Goal: Task Accomplishment & Management: Use online tool/utility

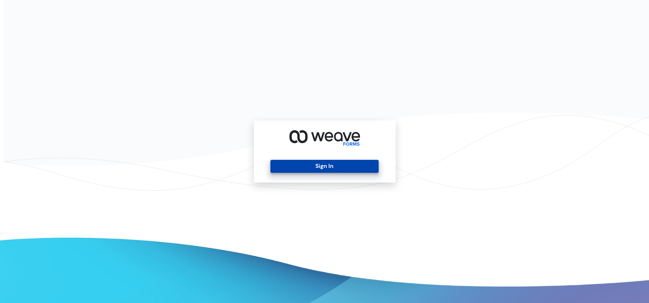
click at [312, 160] on button "Sign In" at bounding box center [325, 166] width 108 height 13
